Goal: Information Seeking & Learning: Learn about a topic

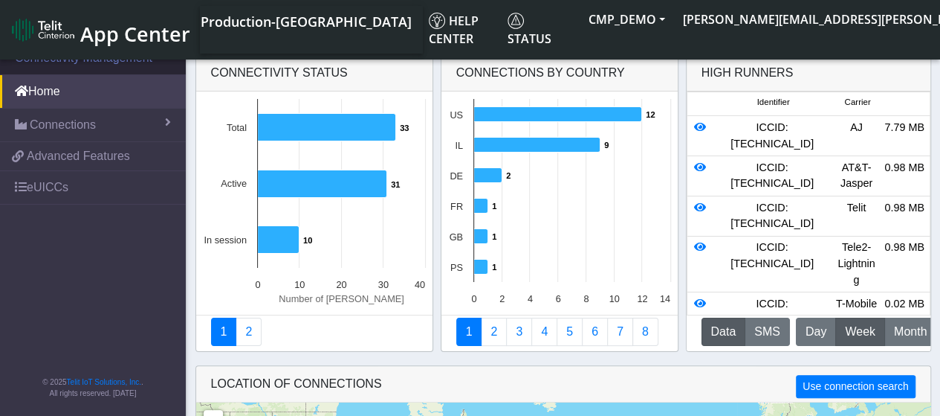
click at [103, 62] on link "Connectivity Management" at bounding box center [93, 58] width 186 height 33
click at [107, 57] on link "Connectivity Management" at bounding box center [93, 58] width 186 height 33
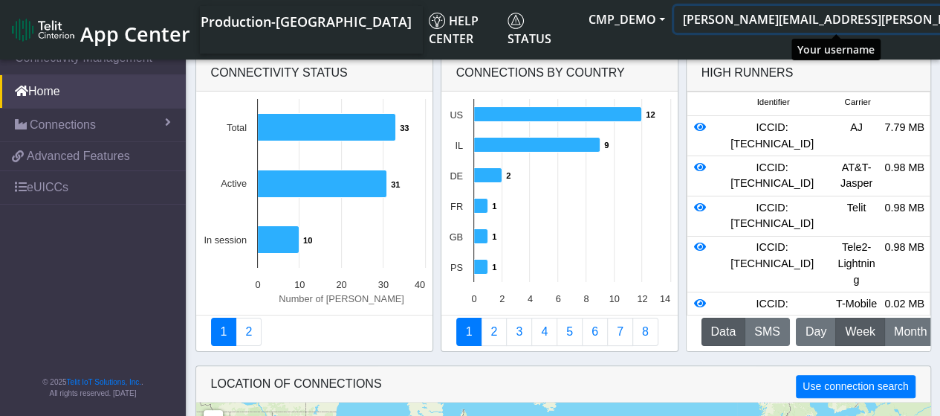
click at [913, 16] on button "[PERSON_NAME][EMAIL_ADDRESS][PERSON_NAME][DOMAIN_NAME]" at bounding box center [884, 19] width 421 height 27
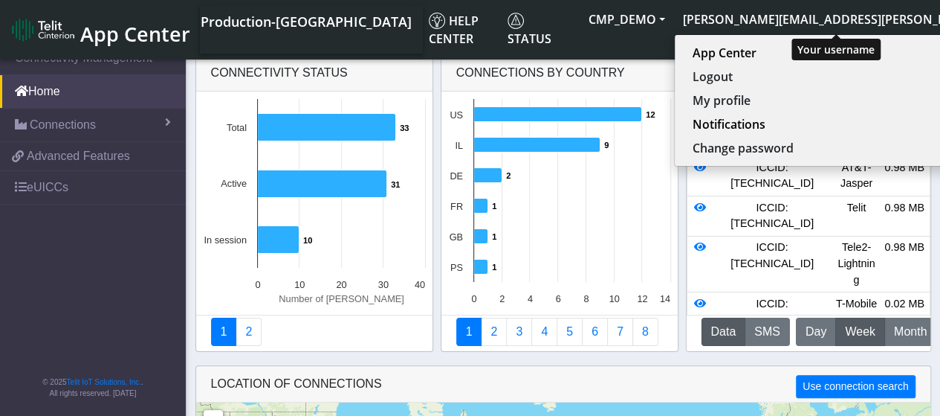
click at [916, 7] on button "[PERSON_NAME][EMAIL_ADDRESS][PERSON_NAME][DOMAIN_NAME]" at bounding box center [884, 19] width 421 height 27
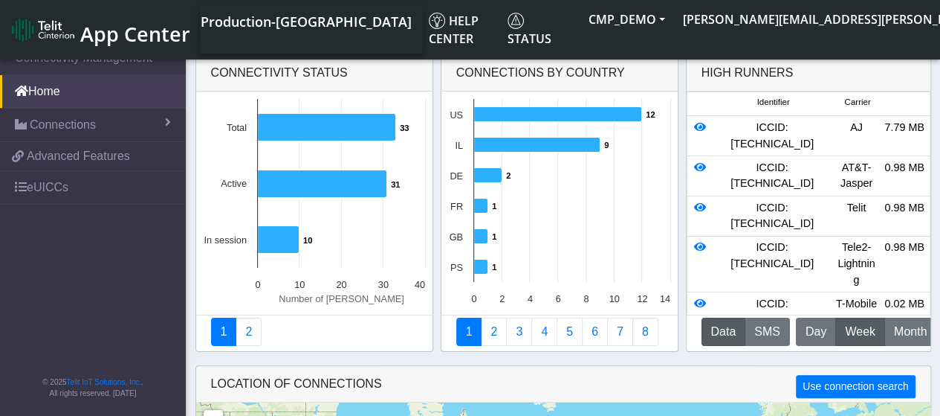
click at [156, 22] on span "App Center" at bounding box center [135, 34] width 110 height 28
click at [256, 330] on link "2" at bounding box center [249, 331] width 26 height 28
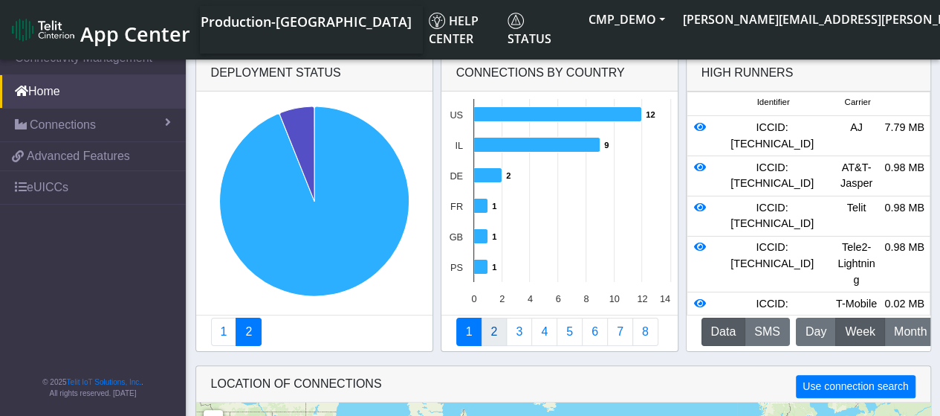
click at [492, 340] on link "2" at bounding box center [494, 331] width 26 height 28
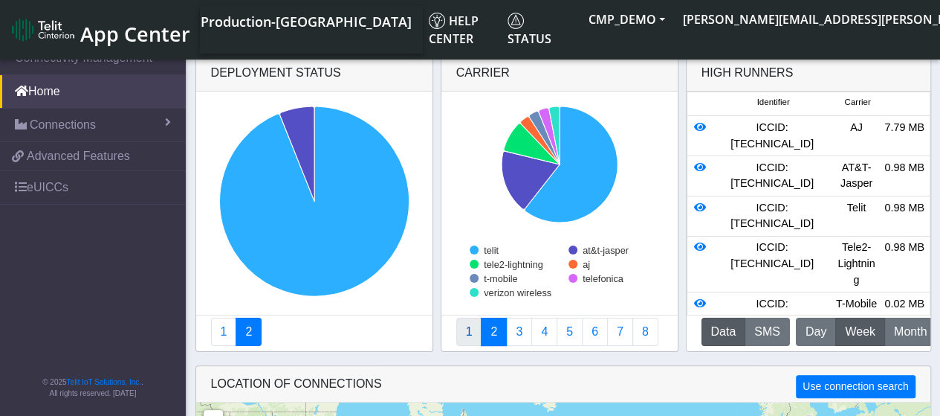
click at [476, 334] on link "1" at bounding box center [469, 331] width 26 height 28
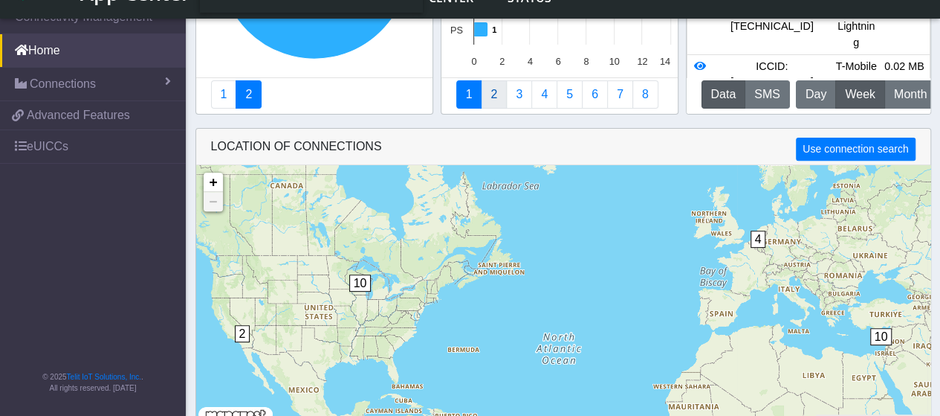
scroll to position [216, 0]
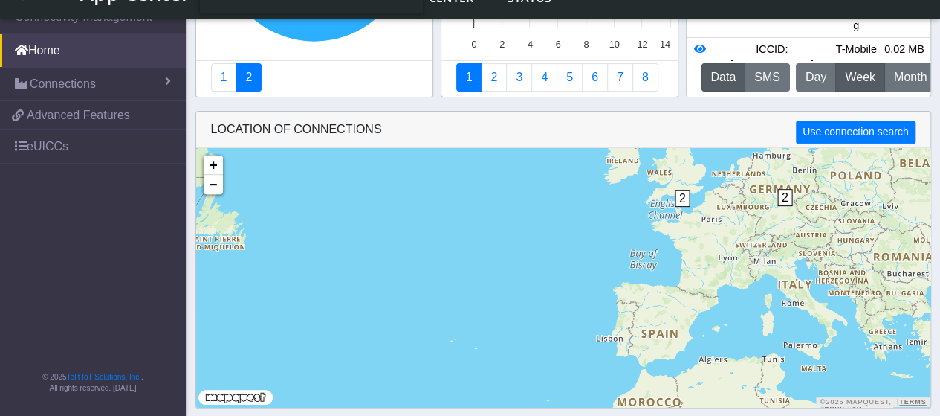
drag, startPoint x: 672, startPoint y: 274, endPoint x: 660, endPoint y: 304, distance: 32.7
click at [662, 304] on div "10 2 2 2 10 + − ©2025 MapQuest, | Terms" at bounding box center [563, 277] width 734 height 259
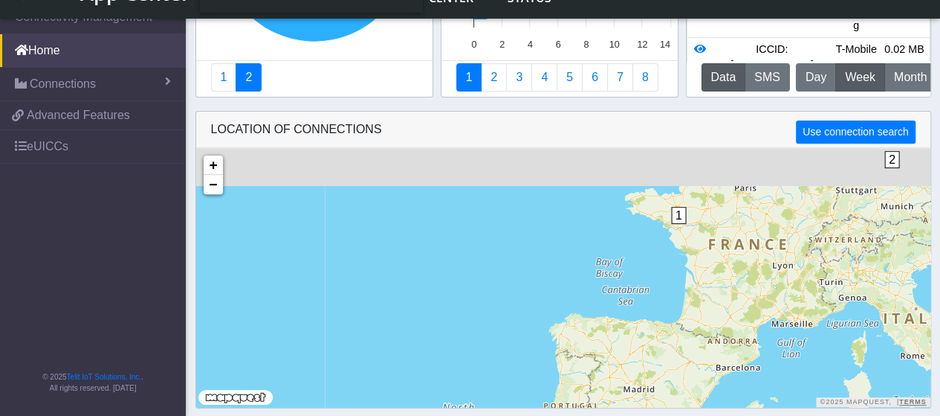
drag, startPoint x: 643, startPoint y: 317, endPoint x: 629, endPoint y: 316, distance: 14.2
click at [633, 340] on div "10 2 1 1 + − ©2025 MapQuest, | Terms" at bounding box center [563, 277] width 734 height 259
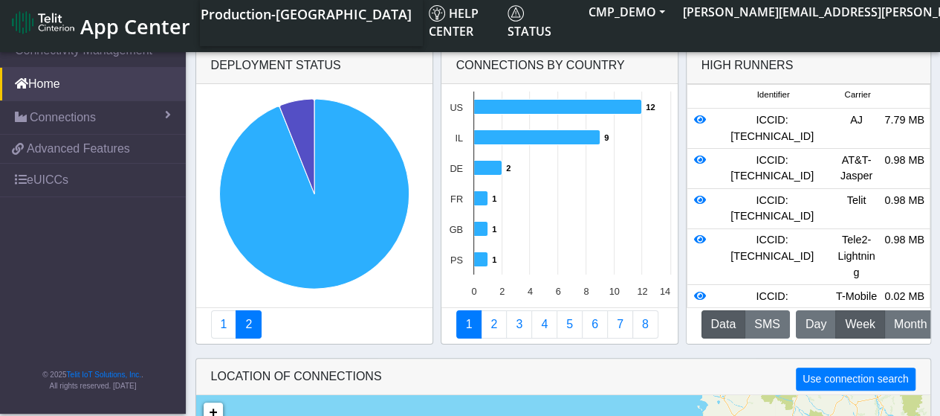
scroll to position [0, 0]
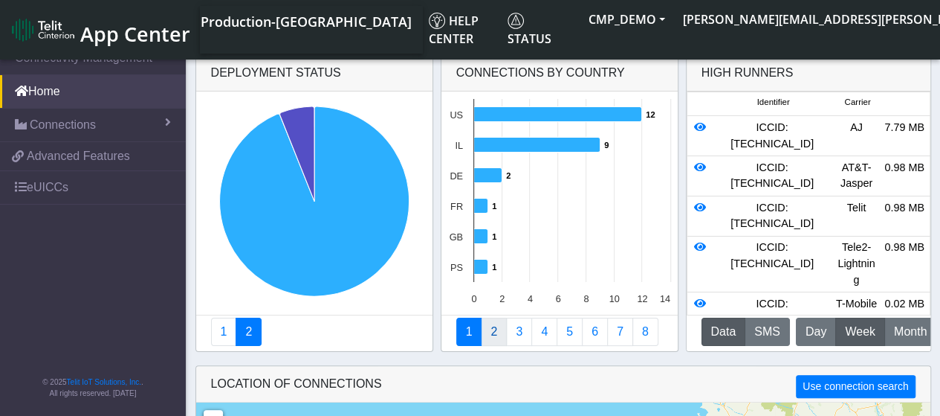
click at [489, 328] on link "2" at bounding box center [494, 331] width 26 height 28
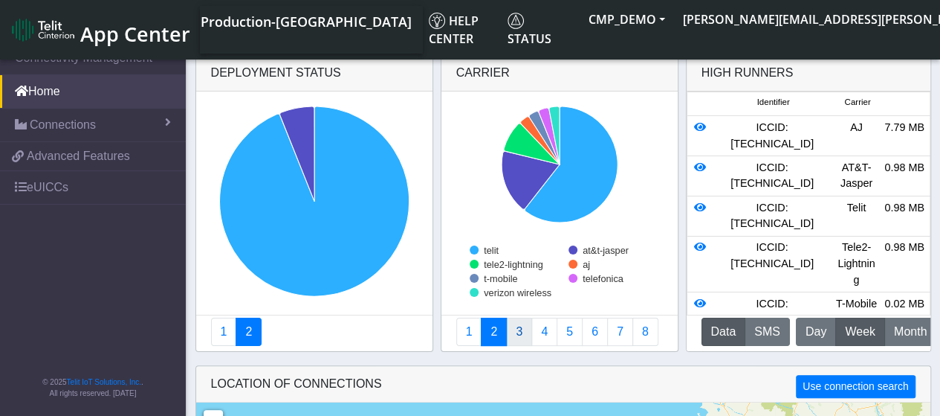
click at [514, 330] on link "3" at bounding box center [519, 331] width 26 height 28
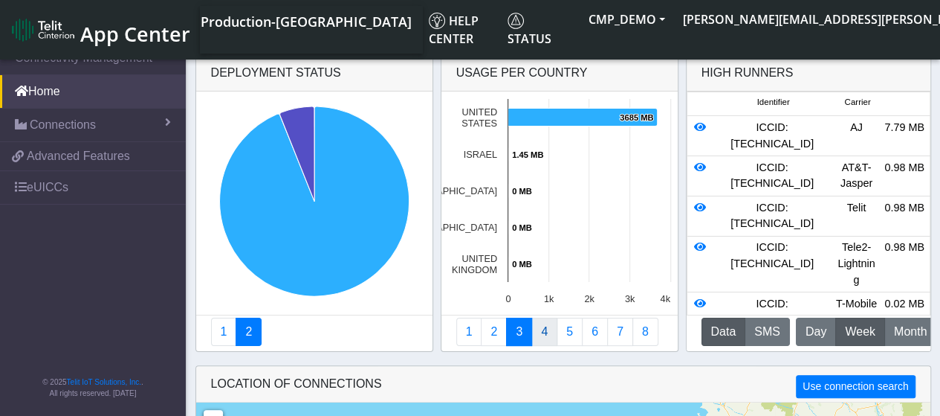
click at [538, 335] on link "4" at bounding box center [545, 331] width 26 height 28
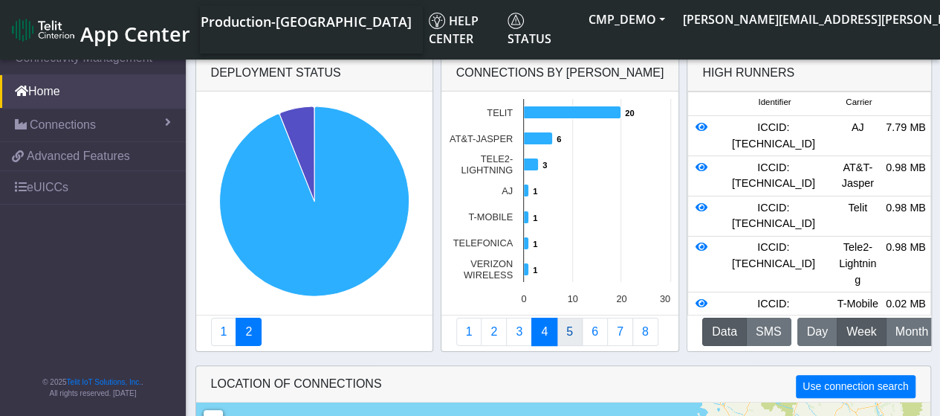
click at [562, 331] on link "5" at bounding box center [570, 331] width 26 height 28
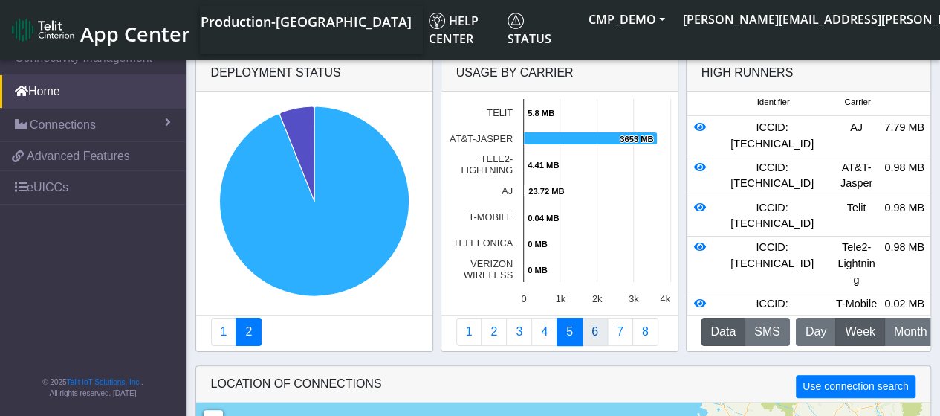
click at [587, 332] on link "6" at bounding box center [595, 331] width 26 height 28
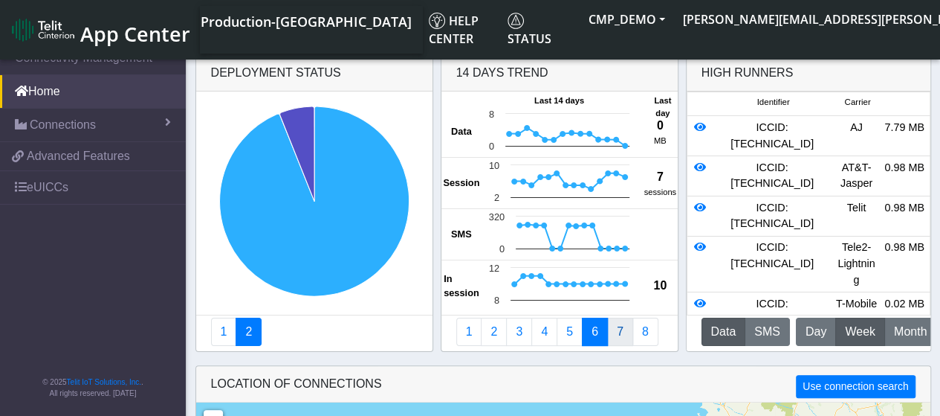
click at [613, 331] on link "7" at bounding box center [620, 331] width 26 height 28
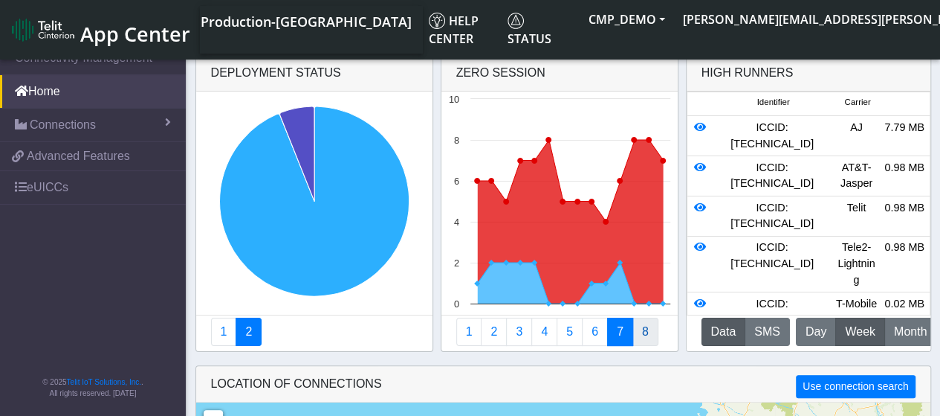
click at [635, 330] on link "8" at bounding box center [646, 331] width 26 height 28
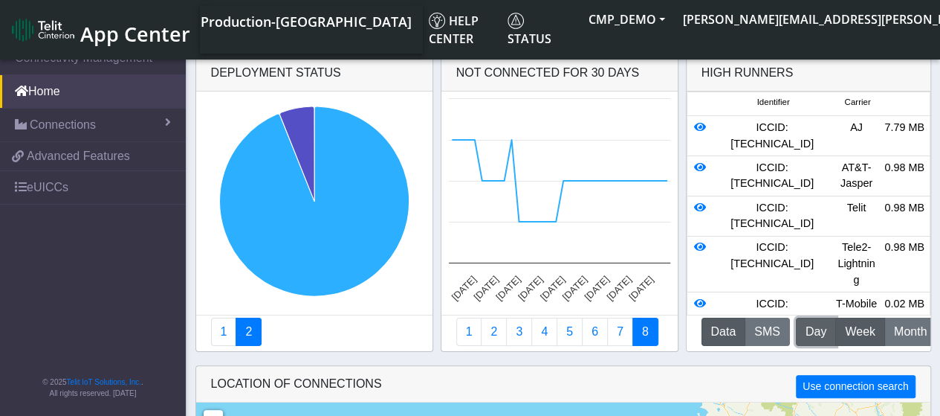
click at [807, 332] on span "Day" at bounding box center [816, 332] width 21 height 18
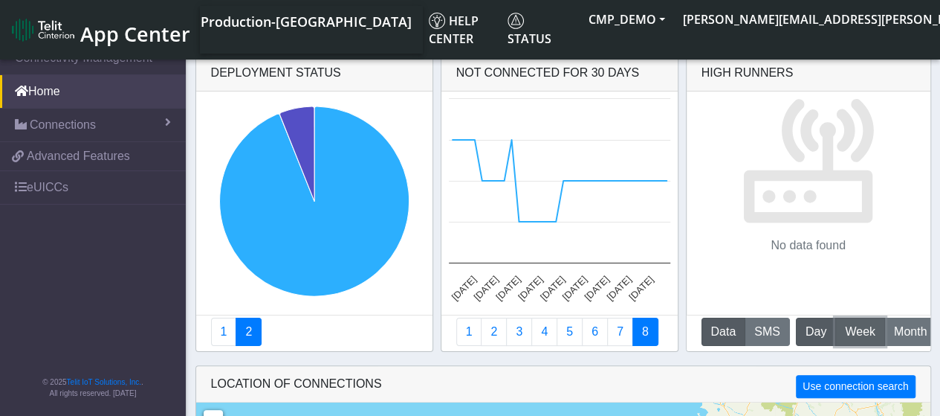
click at [845, 325] on span "Week" at bounding box center [860, 332] width 30 height 18
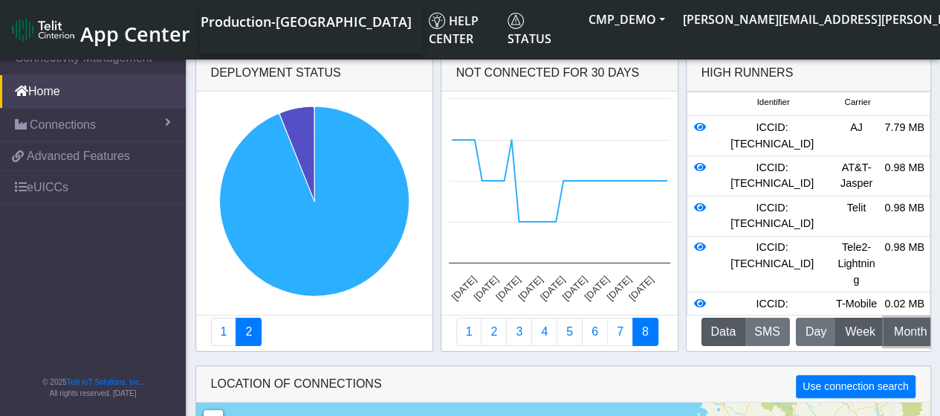
click at [897, 332] on span "Month" at bounding box center [910, 332] width 33 height 18
click at [859, 335] on span "Week" at bounding box center [860, 332] width 30 height 18
click at [699, 172] on icon at bounding box center [700, 167] width 12 height 10
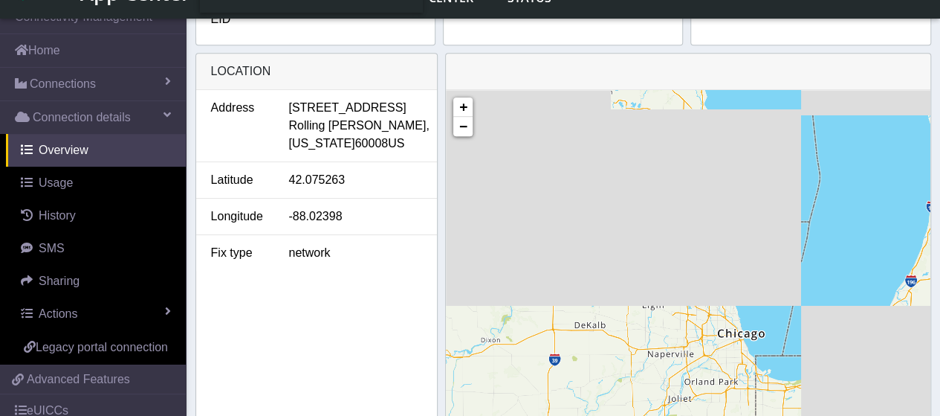
scroll to position [669, 0]
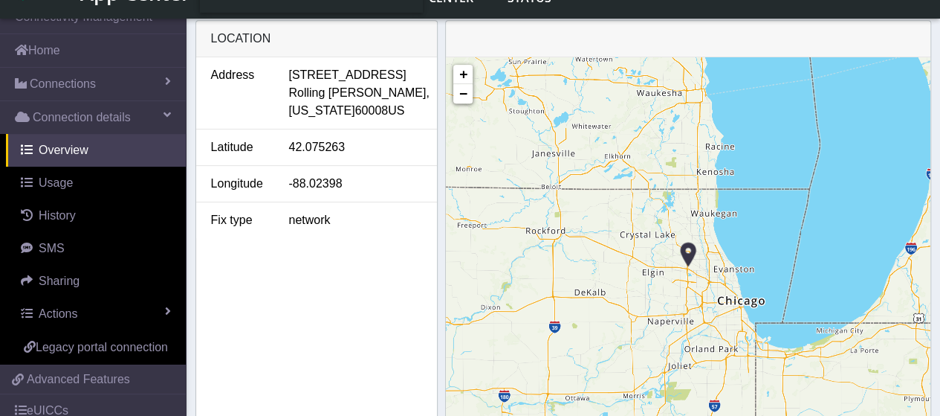
click at [689, 250] on img at bounding box center [688, 254] width 16 height 28
click at [687, 245] on img at bounding box center [688, 254] width 16 height 28
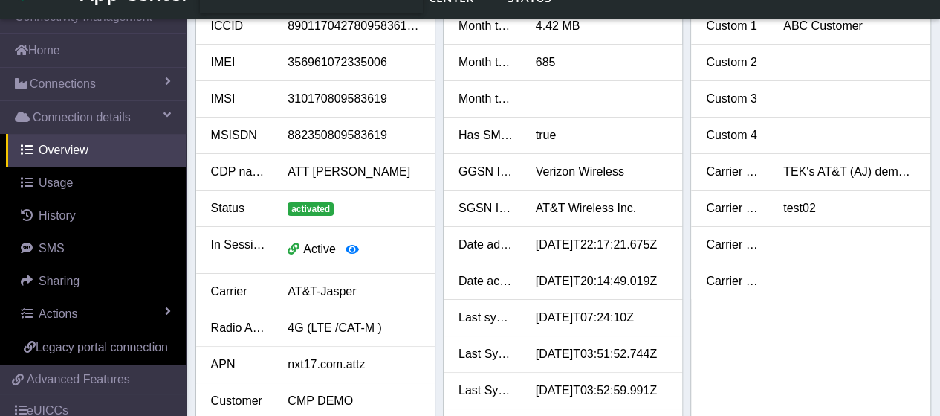
scroll to position [0, 0]
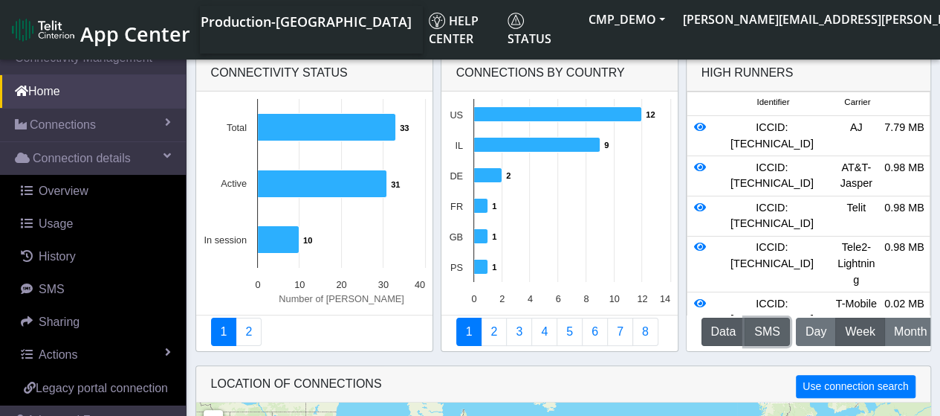
click at [766, 331] on button "SMS" at bounding box center [767, 331] width 45 height 28
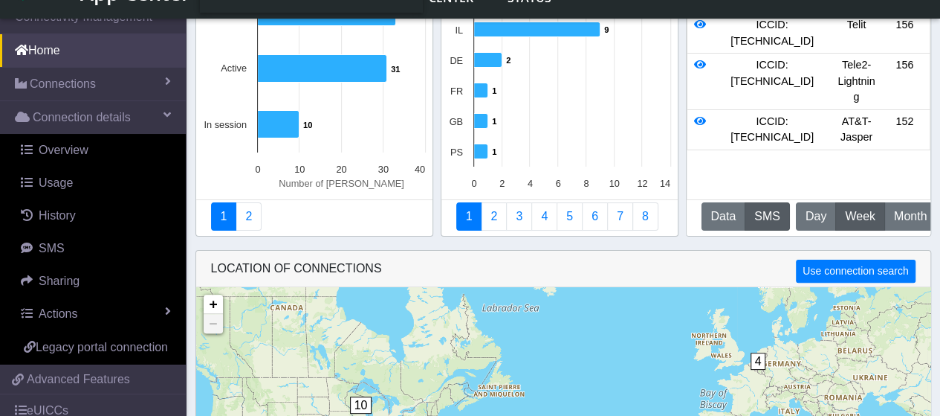
scroll to position [149, 0]
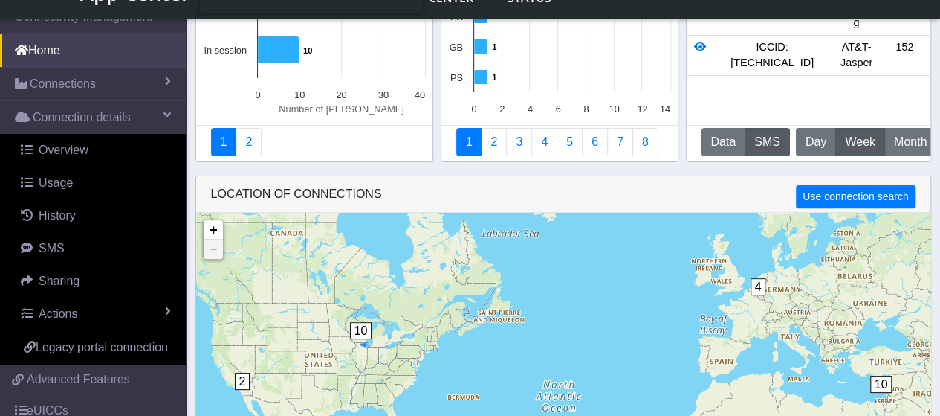
click at [361, 335] on span "10" at bounding box center [361, 330] width 22 height 17
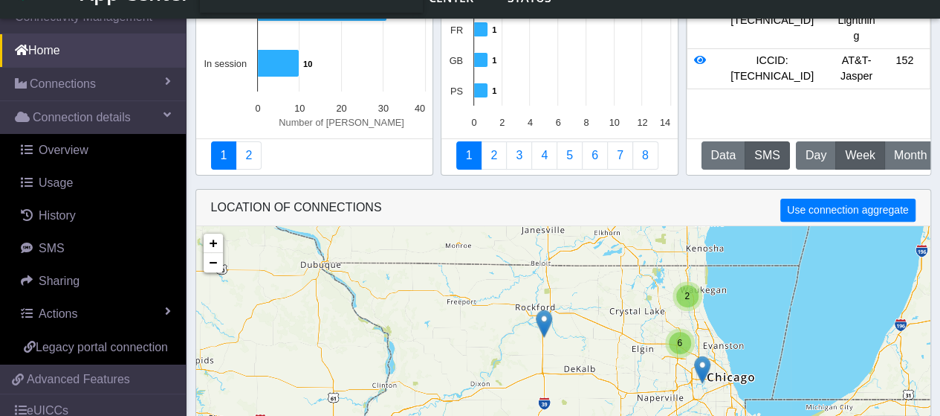
scroll to position [216, 0]
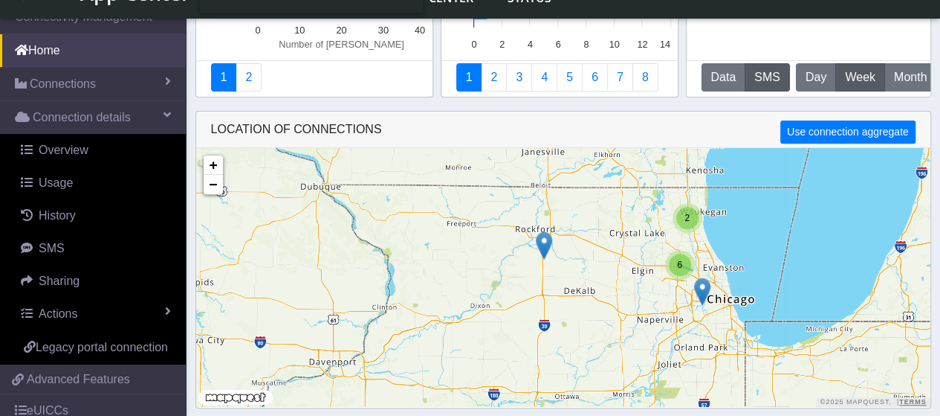
click at [678, 263] on span "6" at bounding box center [679, 264] width 5 height 10
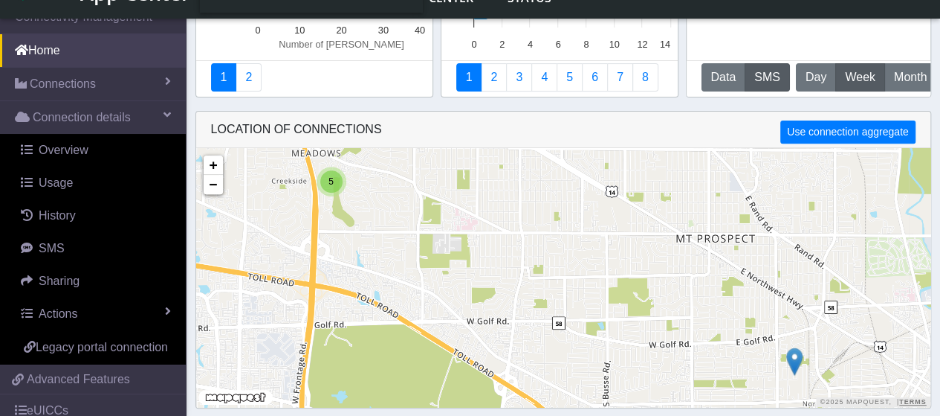
click at [790, 358] on img at bounding box center [794, 361] width 16 height 28
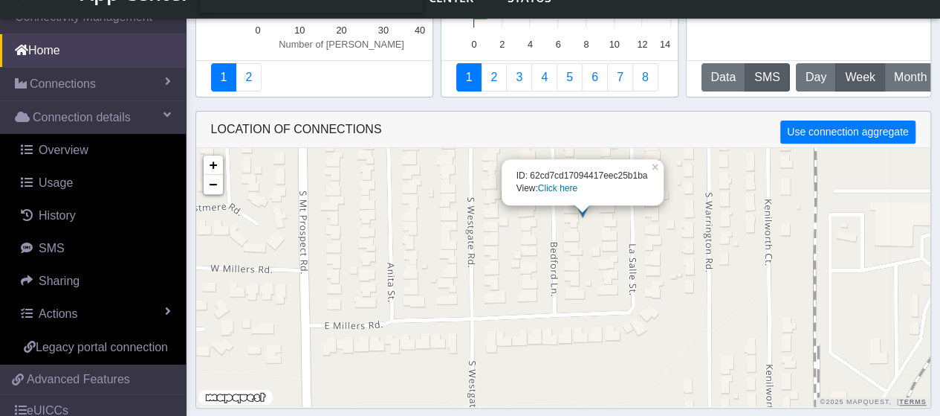
click at [551, 187] on link "Click here" at bounding box center [557, 188] width 39 height 10
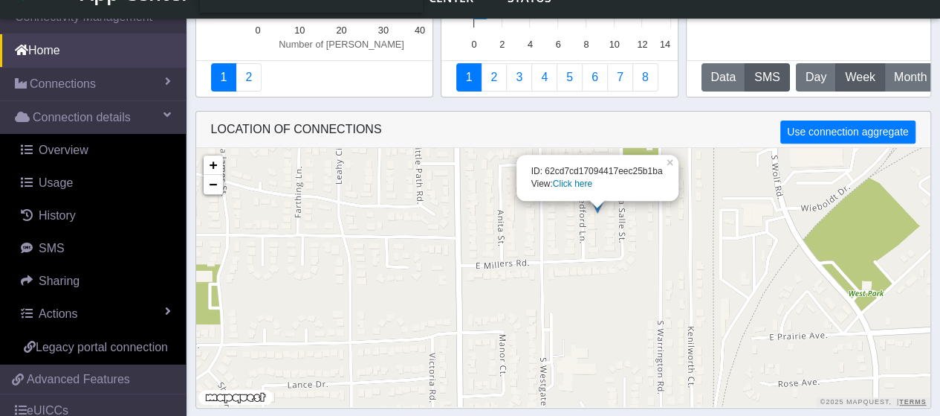
click at [576, 181] on link "Click here" at bounding box center [572, 183] width 39 height 10
click at [668, 163] on link "×" at bounding box center [671, 160] width 13 height 10
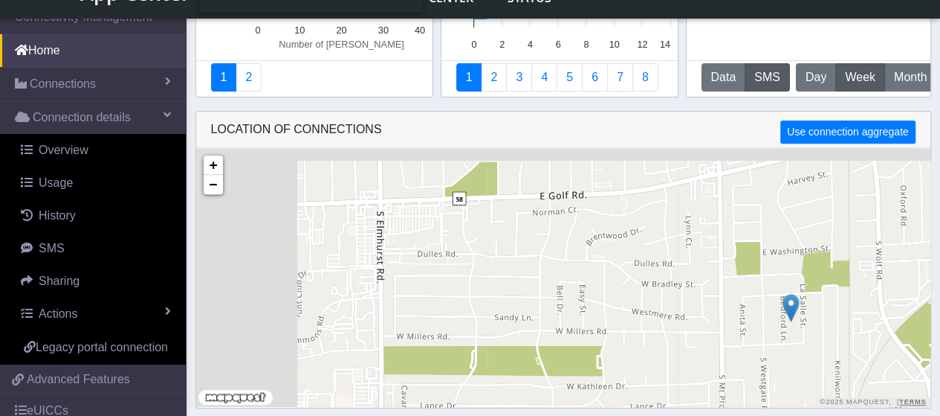
drag, startPoint x: 430, startPoint y: 212, endPoint x: 712, endPoint y: 322, distance: 303.2
click at [712, 322] on div "+ − ©2025 MapQuest, | Terms" at bounding box center [563, 277] width 734 height 259
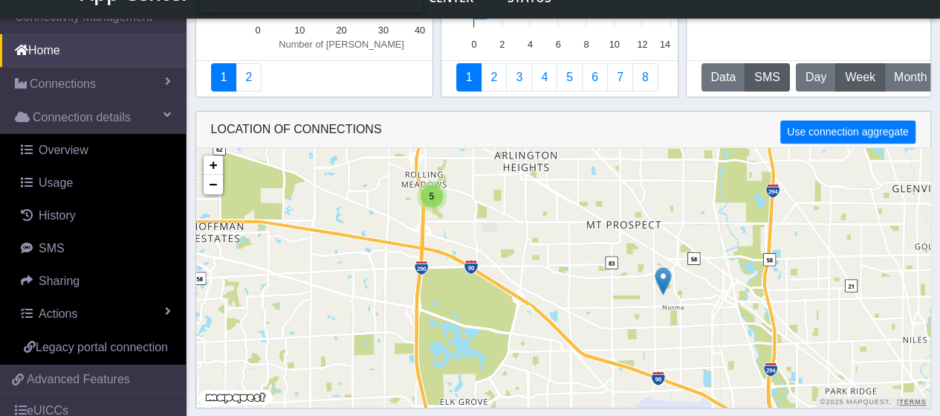
click at [427, 190] on div "5" at bounding box center [432, 196] width 22 height 22
click at [441, 212] on img at bounding box center [440, 217] width 16 height 28
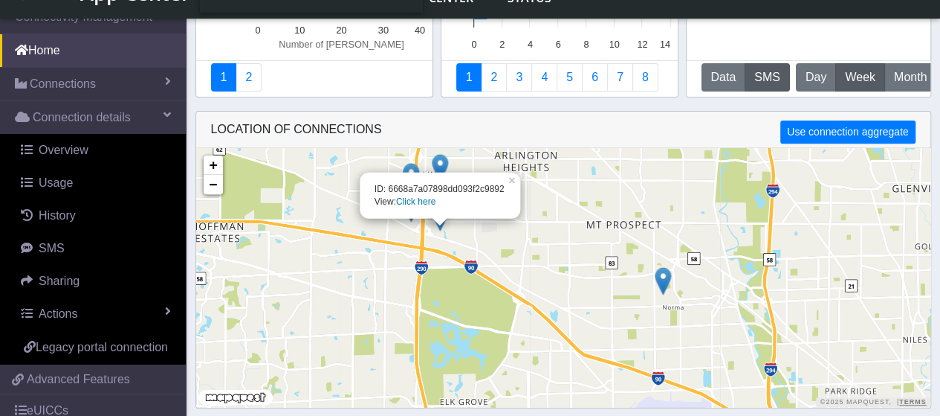
click at [421, 202] on link "Click here" at bounding box center [415, 201] width 39 height 10
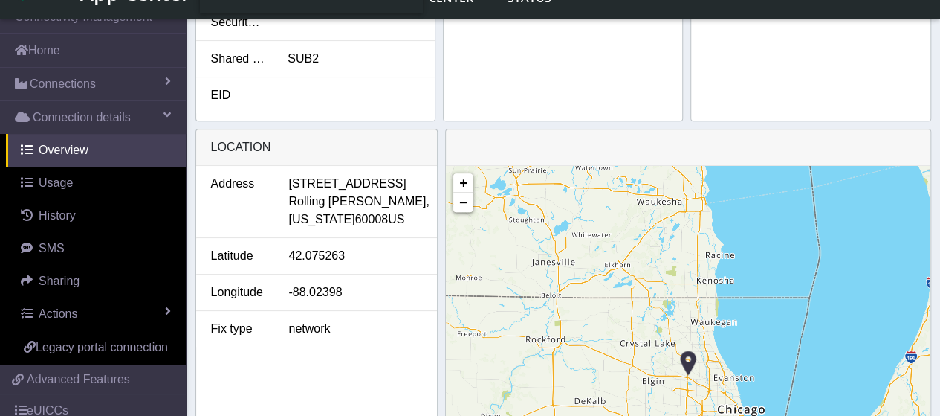
scroll to position [595, 0]
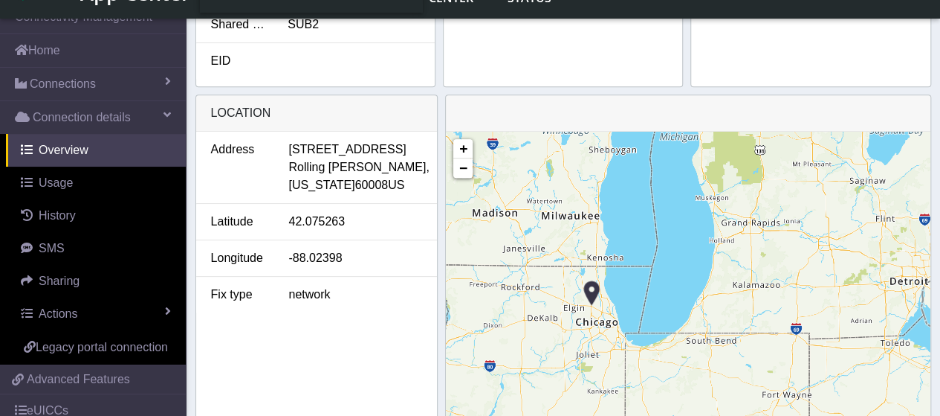
scroll to position [216, 0]
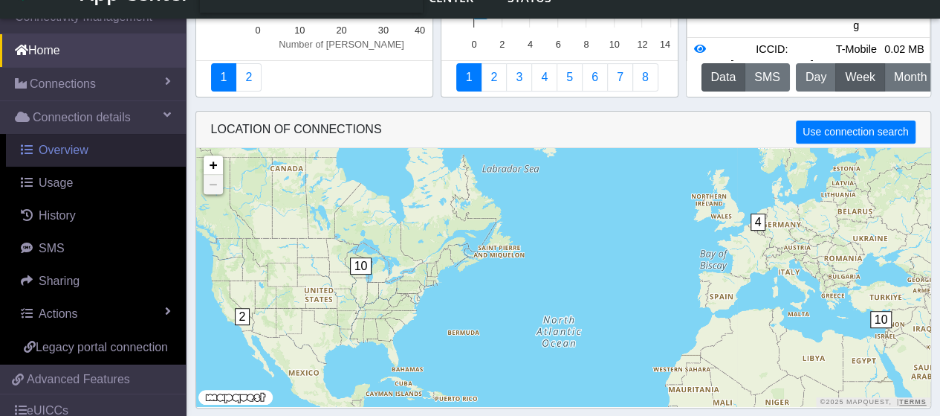
click at [68, 145] on span "Overview" at bounding box center [64, 149] width 50 height 13
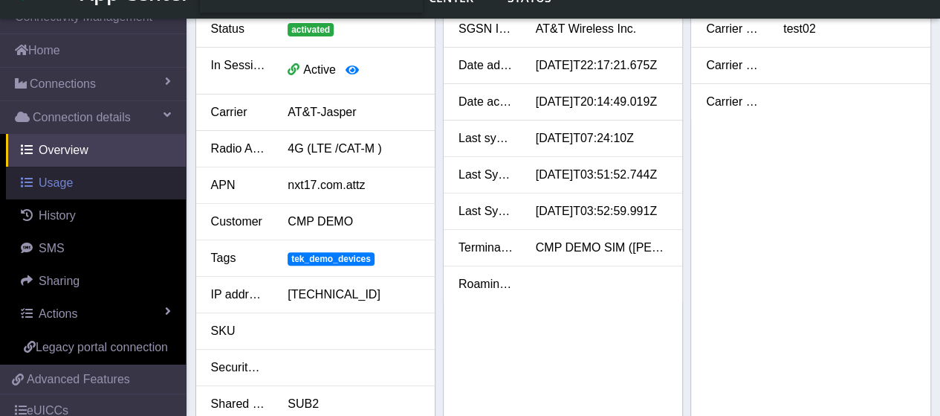
click at [48, 184] on span "Usage" at bounding box center [56, 182] width 34 height 13
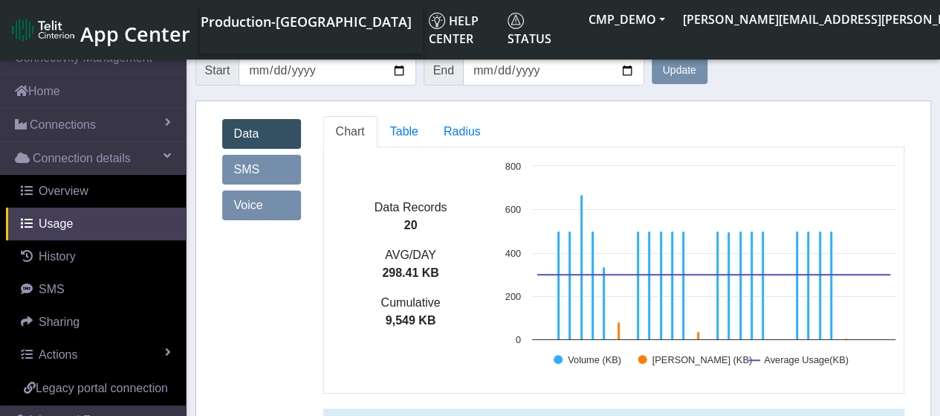
click at [272, 167] on link "SMS" at bounding box center [261, 170] width 79 height 30
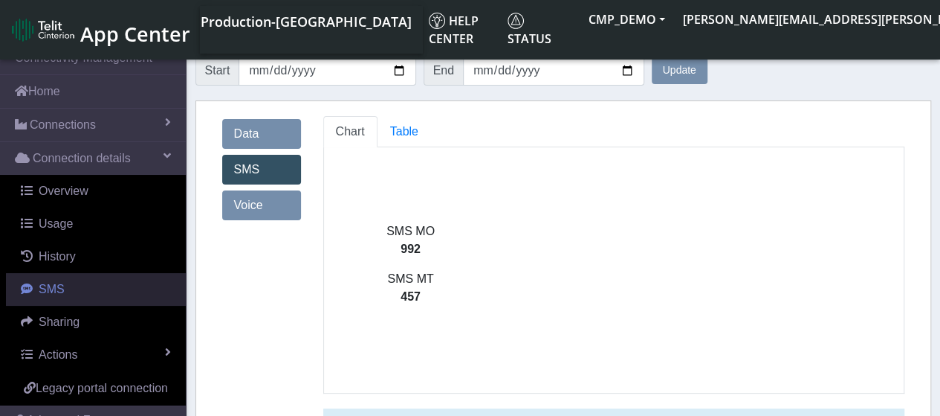
click at [68, 288] on link "SMS" at bounding box center [96, 289] width 180 height 33
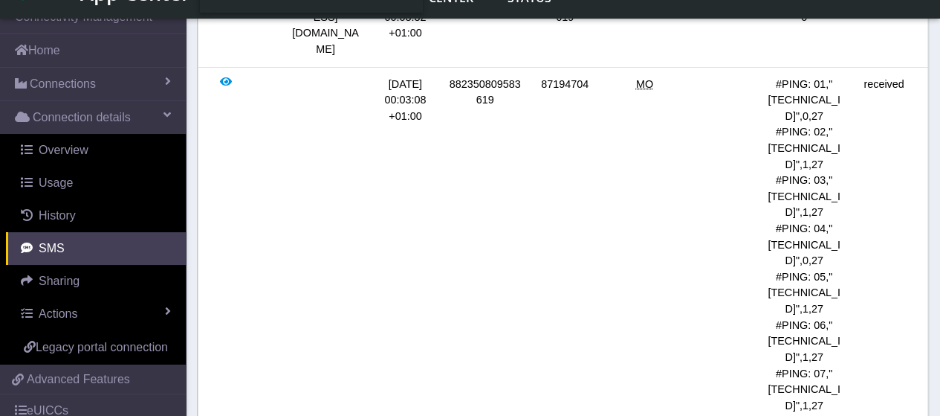
scroll to position [149, 0]
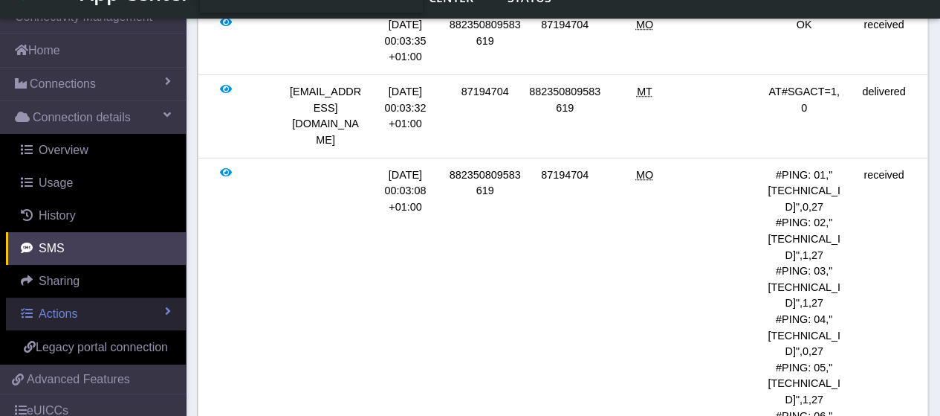
click at [122, 310] on link "Actions" at bounding box center [96, 313] width 180 height 33
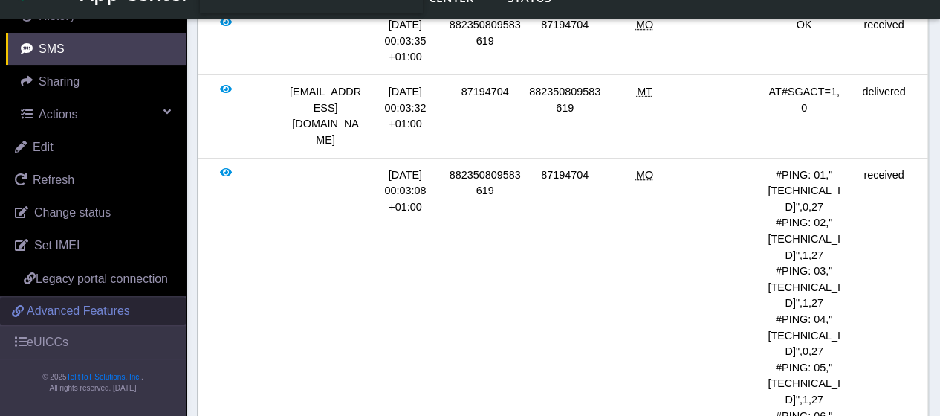
scroll to position [214, 0]
click at [98, 307] on span "Advanced Features" at bounding box center [78, 311] width 103 height 18
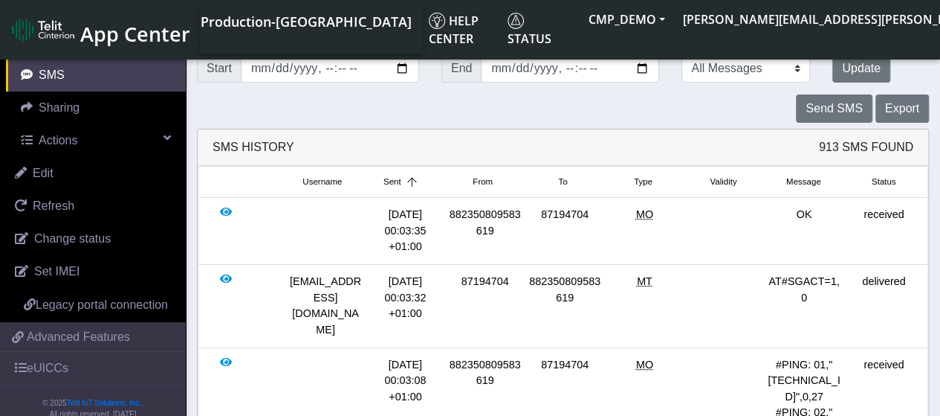
scroll to position [0, 0]
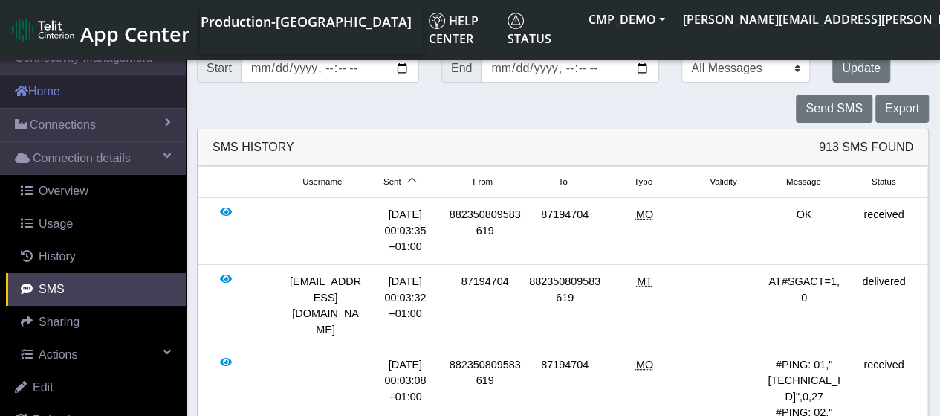
click at [71, 86] on link "Home" at bounding box center [93, 91] width 186 height 33
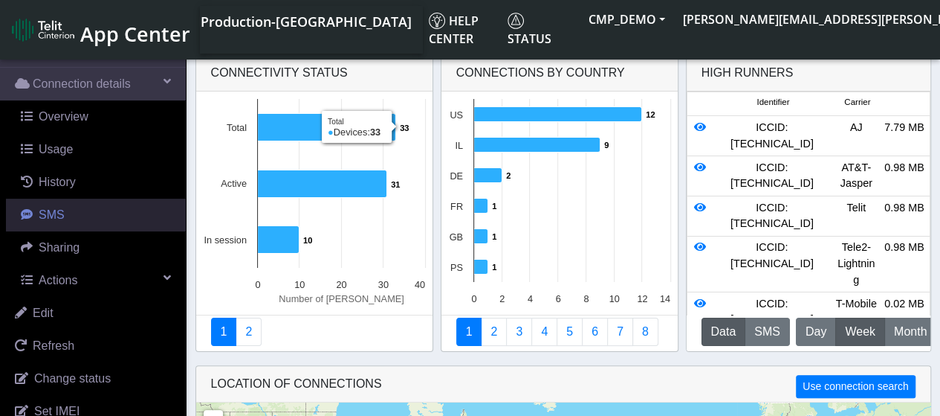
scroll to position [223, 0]
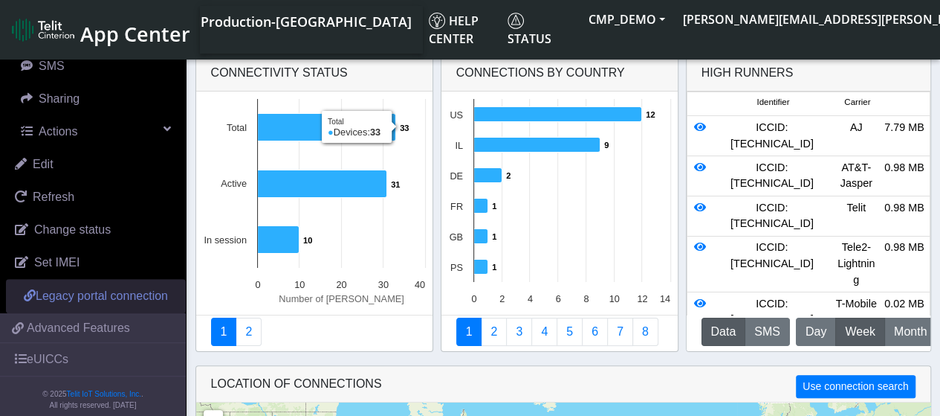
click at [106, 300] on span "Legacy portal connection" at bounding box center [102, 295] width 132 height 13
